Goal: Information Seeking & Learning: Learn about a topic

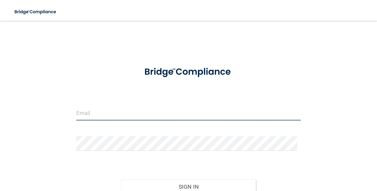
click at [202, 115] on input "email" at bounding box center [188, 113] width 225 height 15
type input "[EMAIL_ADDRESS][DOMAIN_NAME]"
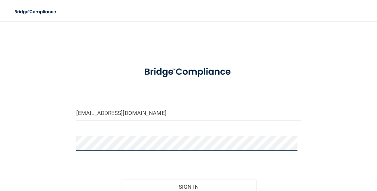
click at [121, 180] on button "Sign In" at bounding box center [188, 187] width 135 height 14
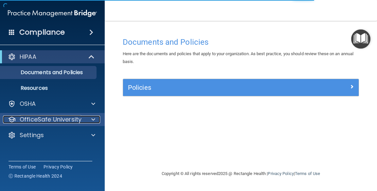
click at [97, 122] on div at bounding box center [92, 120] width 16 height 8
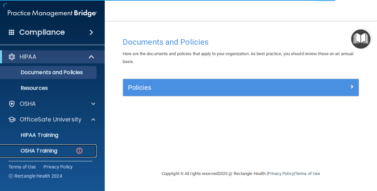
click at [80, 155] on link "OSHA Training" at bounding box center [44, 151] width 103 height 13
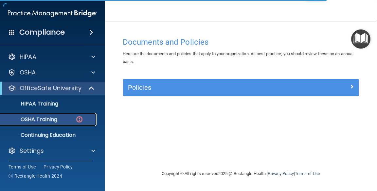
click at [82, 122] on img at bounding box center [79, 120] width 8 height 8
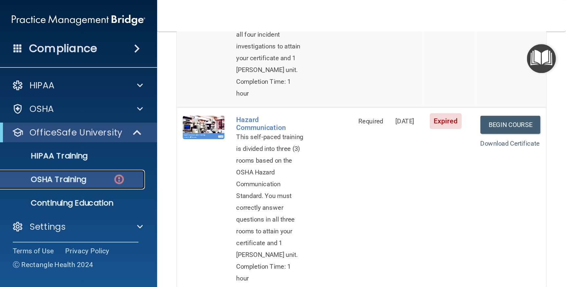
scroll to position [152, 0]
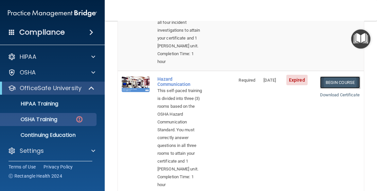
click at [341, 89] on link "Begin Course" at bounding box center [340, 83] width 40 height 12
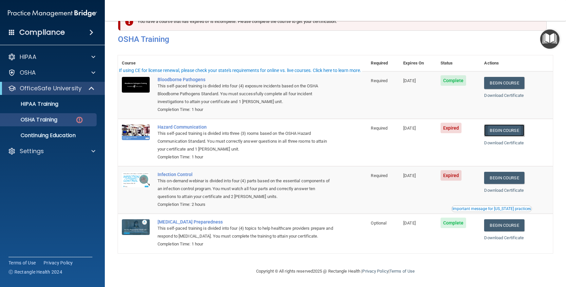
scroll to position [0, 0]
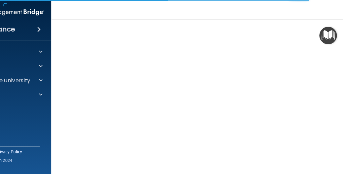
scroll to position [41, 0]
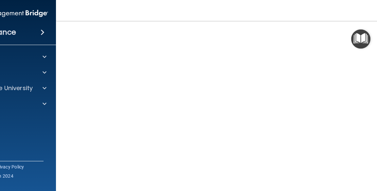
click at [40, 111] on div "HIPAA Documents and Policies Report an Incident Business Associates Emergency P…" at bounding box center [3, 82] width 105 height 68
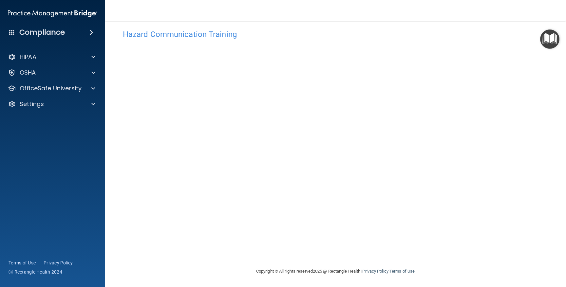
scroll to position [0, 0]
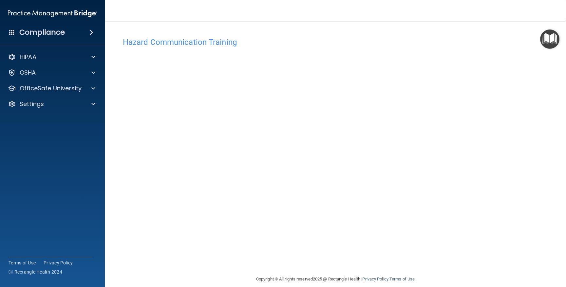
click at [355, 40] on h4 "Hazard Communication Training" at bounding box center [335, 42] width 425 height 9
click at [93, 90] on span at bounding box center [93, 88] width 4 height 8
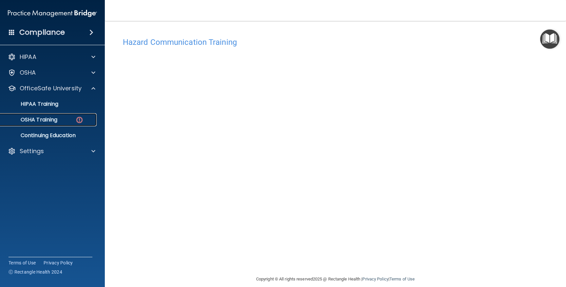
click at [79, 123] on img at bounding box center [79, 120] width 8 height 8
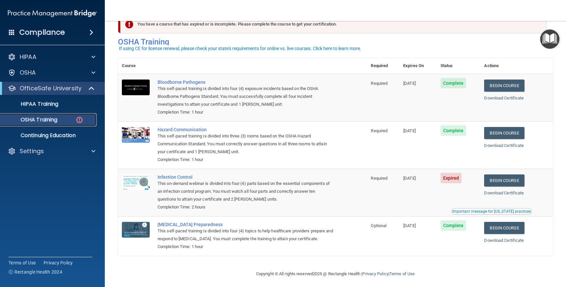
scroll to position [22, 0]
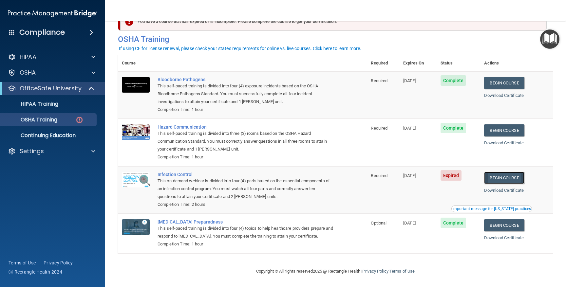
click at [377, 181] on link "Begin Course" at bounding box center [504, 178] width 40 height 12
click at [82, 119] on img at bounding box center [79, 120] width 8 height 8
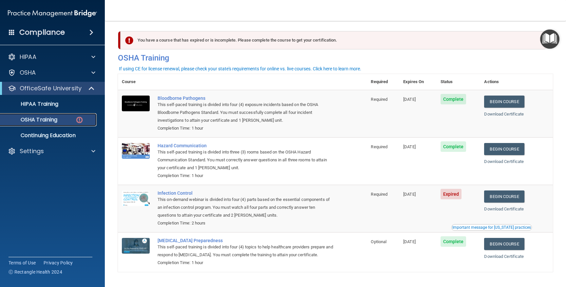
scroll to position [2, 0]
click at [61, 106] on div "HIPAA Training" at bounding box center [48, 104] width 89 height 7
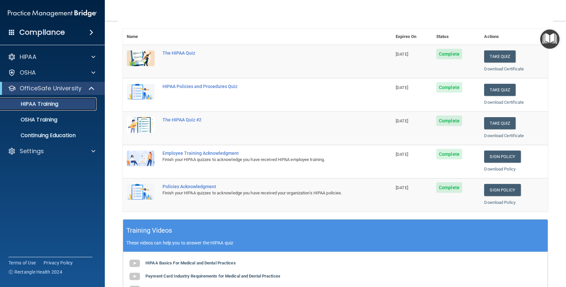
scroll to position [69, 0]
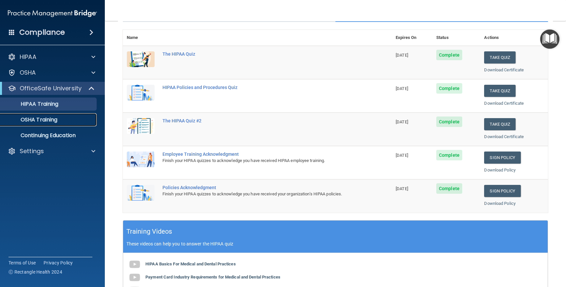
click at [59, 125] on link "OSHA Training" at bounding box center [44, 119] width 103 height 13
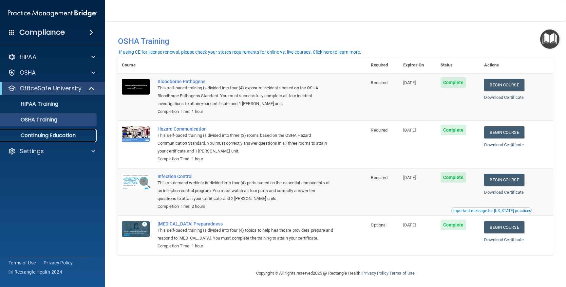
click at [75, 137] on p "Continuing Education" at bounding box center [48, 135] width 89 height 7
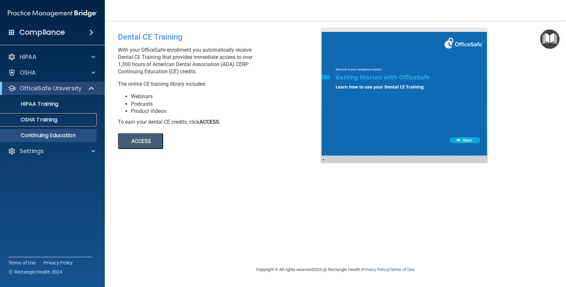
click at [49, 124] on link "OSHA Training" at bounding box center [44, 119] width 103 height 13
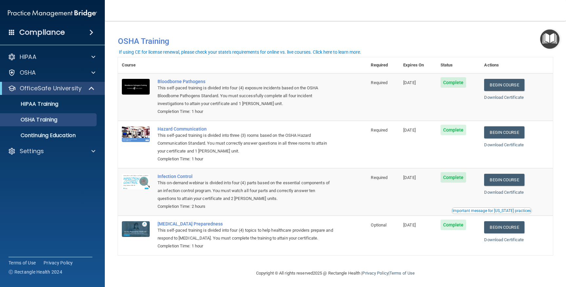
click at [1, 191] on div "Compliance HIPAA Documents and Policies Report an Incident Business Associates …" at bounding box center [52, 143] width 105 height 287
click at [36, 155] on p "Settings" at bounding box center [32, 151] width 24 height 8
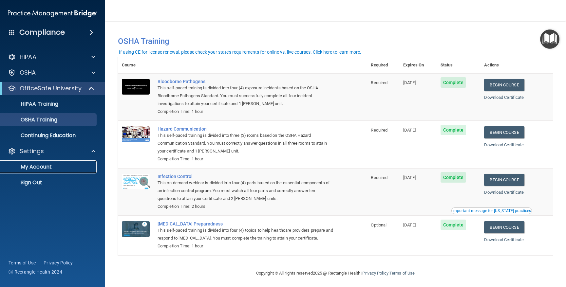
click at [36, 171] on link "My Account" at bounding box center [44, 166] width 103 height 13
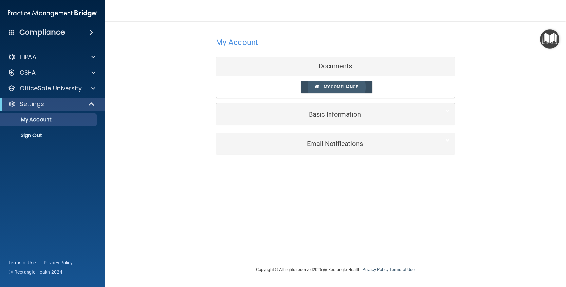
click at [345, 91] on link "My Compliance" at bounding box center [336, 87] width 72 height 12
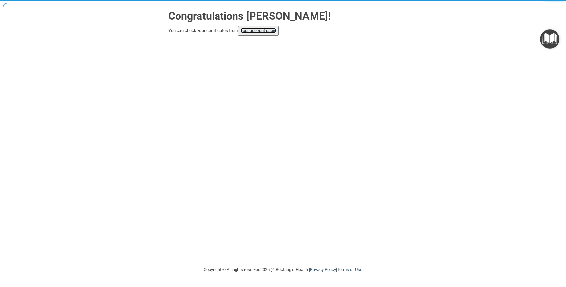
click at [270, 32] on link "your account page!" at bounding box center [259, 30] width 36 height 5
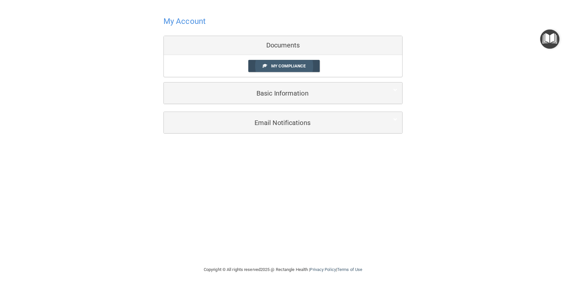
click at [299, 70] on link "My Compliance" at bounding box center [284, 66] width 72 height 12
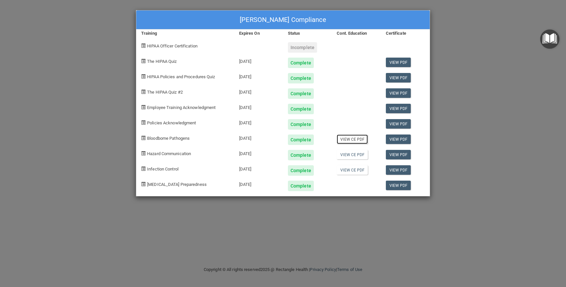
click at [354, 142] on link "View CE PDF" at bounding box center [352, 139] width 31 height 9
click at [355, 140] on link "View CE PDF" at bounding box center [352, 139] width 31 height 9
click at [356, 153] on link "View CE PDF" at bounding box center [352, 154] width 31 height 9
click at [358, 171] on link "View CE PDF" at bounding box center [352, 169] width 31 height 9
click at [401, 188] on link "View PDF" at bounding box center [398, 185] width 25 height 9
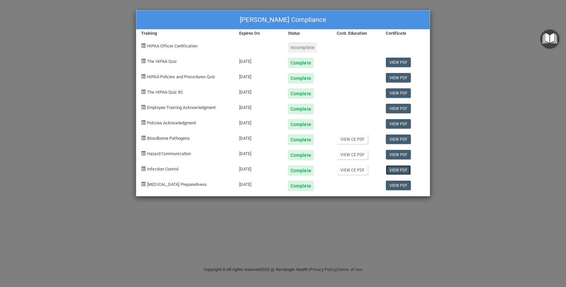
click at [401, 172] on link "View PDF" at bounding box center [398, 169] width 25 height 9
click at [401, 157] on link "View PDF" at bounding box center [398, 154] width 25 height 9
click at [400, 140] on link "View PDF" at bounding box center [398, 139] width 25 height 9
click at [399, 124] on link "View PDF" at bounding box center [398, 123] width 25 height 9
click at [399, 109] on link "View PDF" at bounding box center [398, 108] width 25 height 9
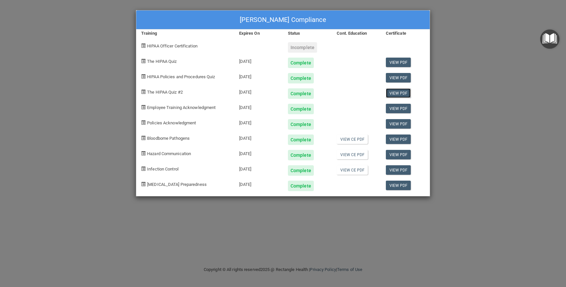
click at [406, 95] on link "View PDF" at bounding box center [398, 92] width 25 height 9
click at [401, 111] on link "View PDF" at bounding box center [398, 108] width 25 height 9
